Goal: Task Accomplishment & Management: Manage account settings

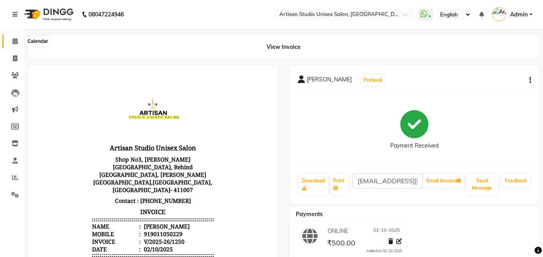
click at [16, 44] on icon at bounding box center [14, 41] width 5 height 6
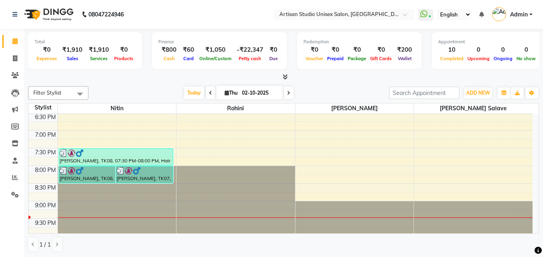
scroll to position [375, 0]
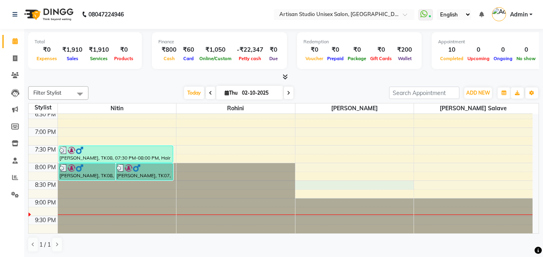
select select "51857"
select select "tentative"
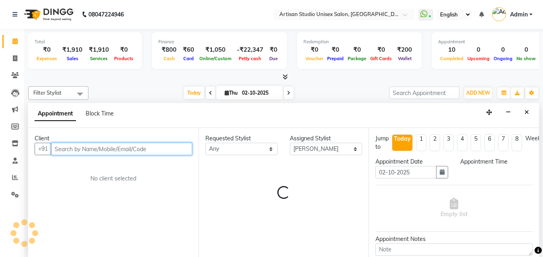
select select "1230"
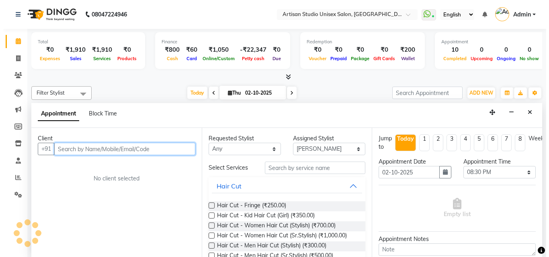
scroll to position [0, 0]
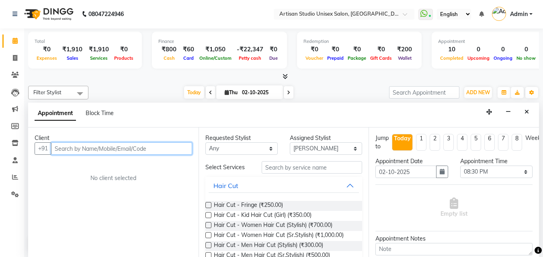
drag, startPoint x: 180, startPoint y: 150, endPoint x: 186, endPoint y: 147, distance: 6.3
click at [180, 150] on input "text" at bounding box center [121, 149] width 141 height 12
type input "8"
type input "7417130808"
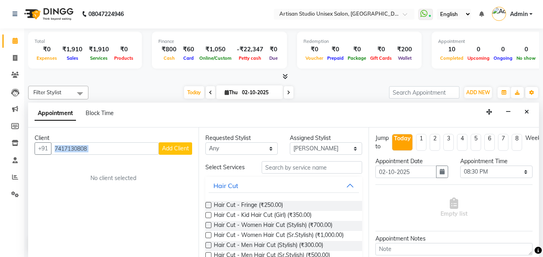
drag, startPoint x: 178, startPoint y: 141, endPoint x: 177, endPoint y: 145, distance: 4.2
click at [177, 145] on div "Client [PHONE_NUMBER] Add Client No client selected" at bounding box center [113, 193] width 170 height 130
click at [166, 179] on div "No client selected" at bounding box center [113, 178] width 119 height 8
click at [176, 148] on span "Add Client" at bounding box center [175, 148] width 27 height 7
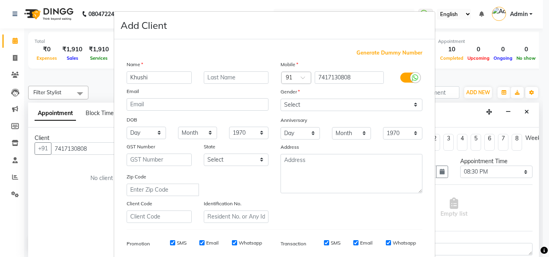
type input "Khushi"
click at [214, 73] on input "text" at bounding box center [236, 77] width 65 height 12
type input "Bajhel"
click at [412, 108] on select "Select [DEMOGRAPHIC_DATA] [DEMOGRAPHIC_DATA] Other Prefer Not To Say" at bounding box center [351, 105] width 142 height 12
select select "[DEMOGRAPHIC_DATA]"
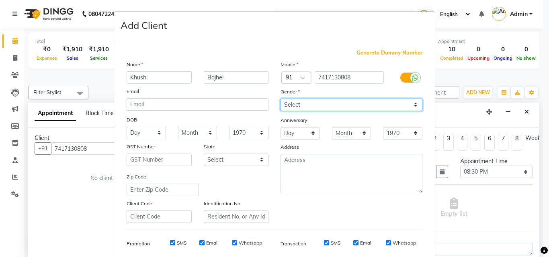
click at [280, 99] on select "Select [DEMOGRAPHIC_DATA] [DEMOGRAPHIC_DATA] Other Prefer Not To Say" at bounding box center [351, 105] width 142 height 12
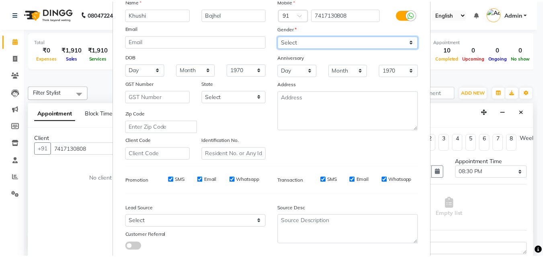
scroll to position [113, 0]
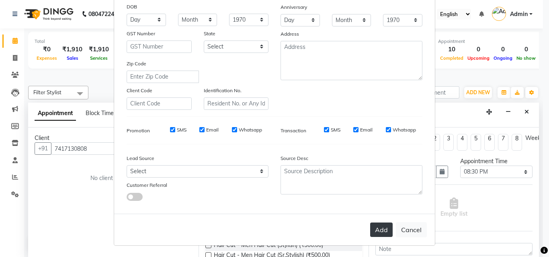
click at [381, 227] on button "Add" at bounding box center [381, 230] width 22 height 14
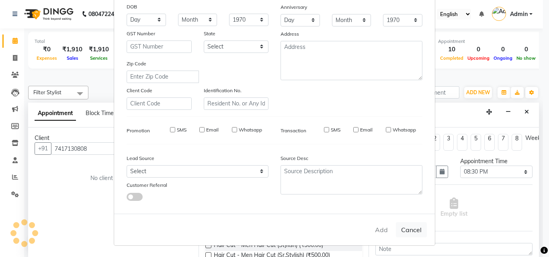
select select
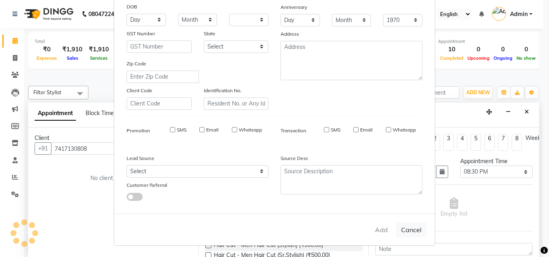
select select
checkbox input "false"
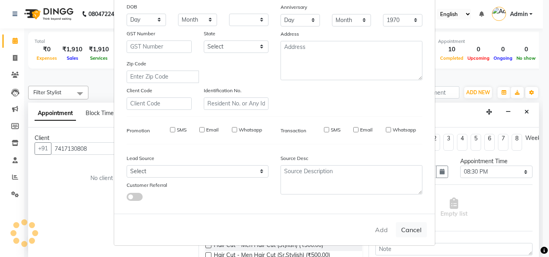
checkbox input "false"
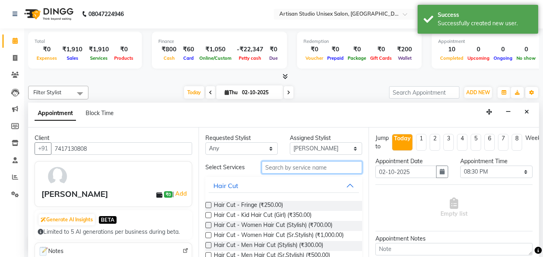
click at [324, 169] on input "text" at bounding box center [311, 167] width 100 height 12
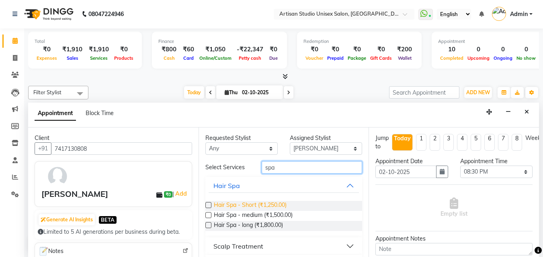
type input "spa"
click at [261, 206] on span "Hair Spa - Short (₹1,250.00)" at bounding box center [250, 206] width 73 height 10
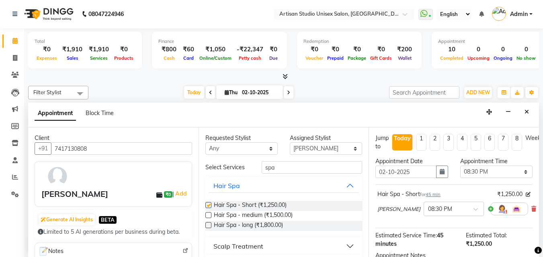
checkbox input "false"
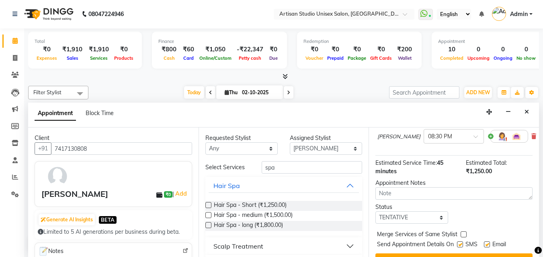
scroll to position [96, 0]
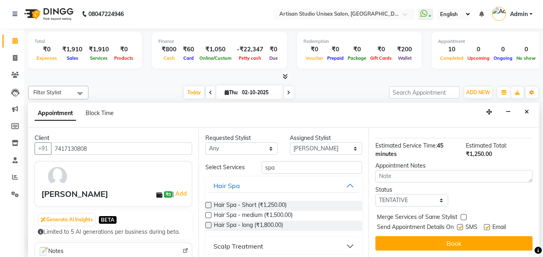
click at [460, 225] on label at bounding box center [460, 228] width 6 height 6
click at [460, 226] on input "checkbox" at bounding box center [459, 228] width 5 height 5
checkbox input "false"
click at [488, 225] on label at bounding box center [487, 228] width 6 height 6
click at [488, 226] on input "checkbox" at bounding box center [486, 228] width 5 height 5
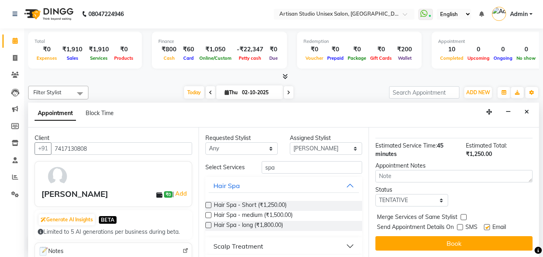
checkbox input "false"
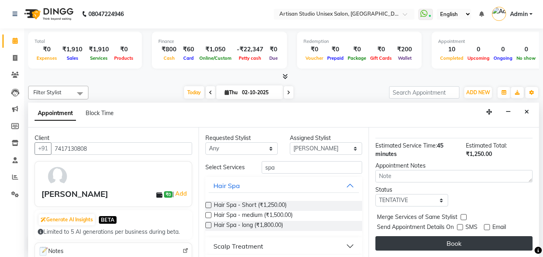
click at [472, 237] on button "Book" at bounding box center [453, 244] width 157 height 14
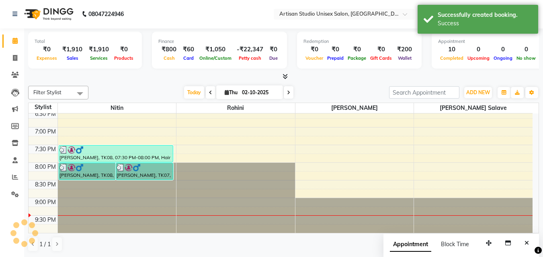
scroll to position [0, 0]
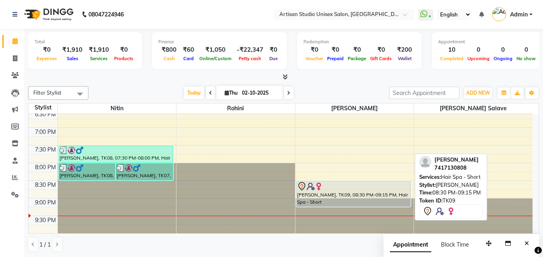
click at [360, 184] on div at bounding box center [353, 187] width 113 height 10
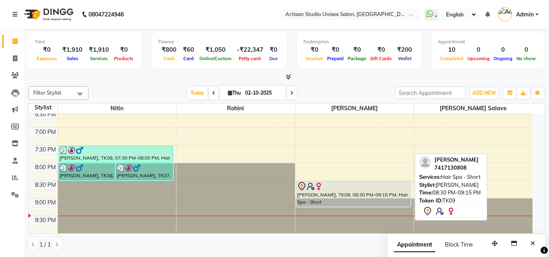
select select "7"
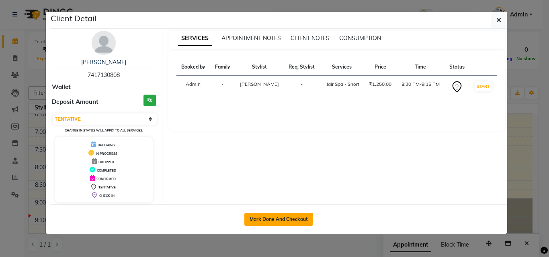
click at [293, 214] on button "Mark Done And Checkout" at bounding box center [278, 219] width 69 height 13
select select "service"
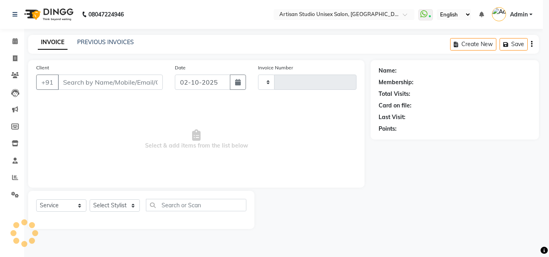
select select "3"
type input "1251"
select select "4913"
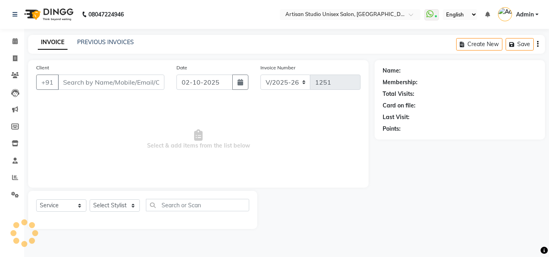
type input "7417130808"
select select "51857"
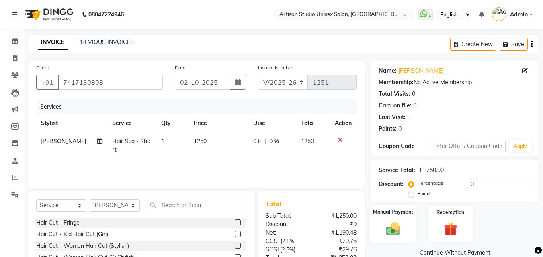
scroll to position [64, 0]
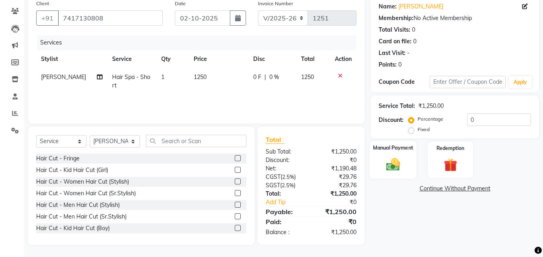
click at [386, 172] on img at bounding box center [393, 165] width 22 height 16
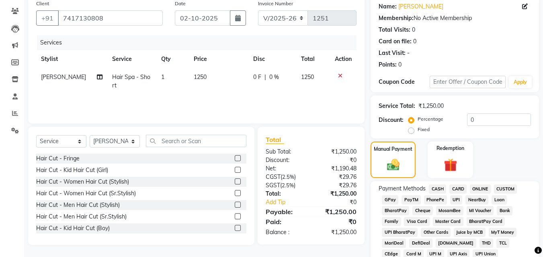
click at [473, 188] on span "ONLINE" at bounding box center [480, 189] width 21 height 9
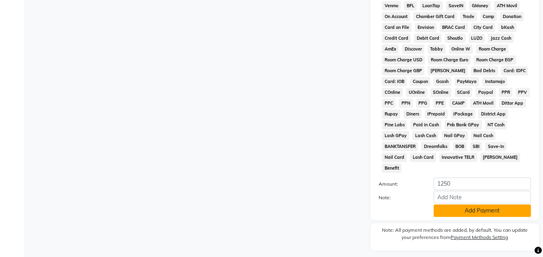
click at [463, 205] on button "Add Payment" at bounding box center [481, 211] width 97 height 12
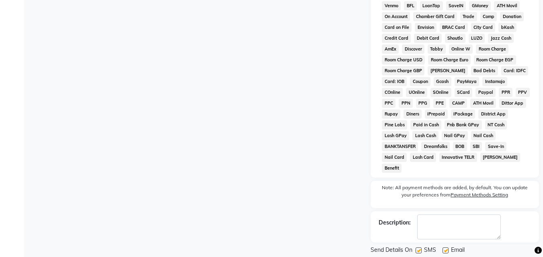
scroll to position [359, 0]
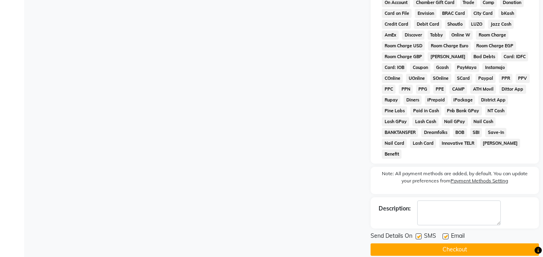
click at [421, 234] on label at bounding box center [418, 237] width 6 height 6
click at [421, 235] on input "checkbox" at bounding box center [417, 237] width 5 height 5
checkbox input "false"
click at [449, 232] on div "Email" at bounding box center [456, 237] width 29 height 10
click at [448, 234] on label at bounding box center [445, 237] width 6 height 6
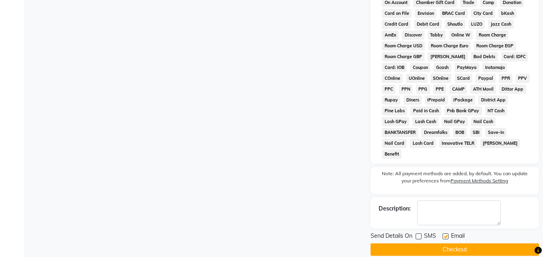
click at [447, 235] on input "checkbox" at bounding box center [444, 237] width 5 height 5
checkbox input "false"
click at [447, 244] on button "Checkout" at bounding box center [454, 250] width 168 height 12
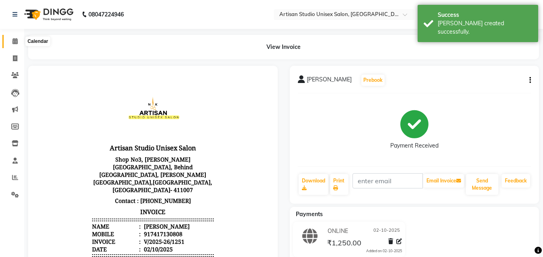
click at [12, 41] on icon at bounding box center [14, 41] width 5 height 6
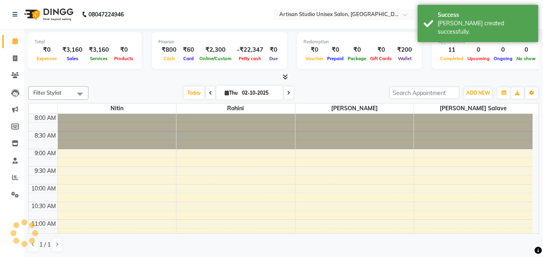
scroll to position [359, 0]
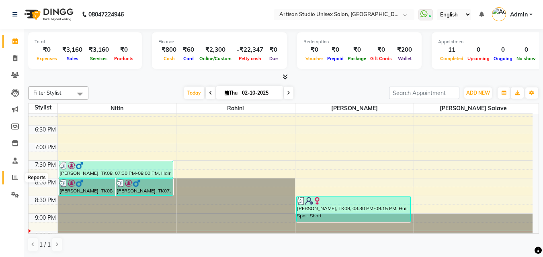
click at [16, 179] on icon at bounding box center [15, 178] width 6 height 6
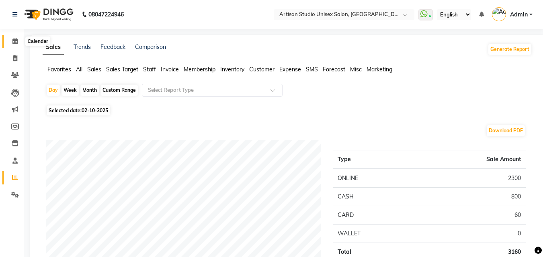
click at [11, 40] on span at bounding box center [15, 41] width 14 height 9
